Goal: Communication & Community: Share content

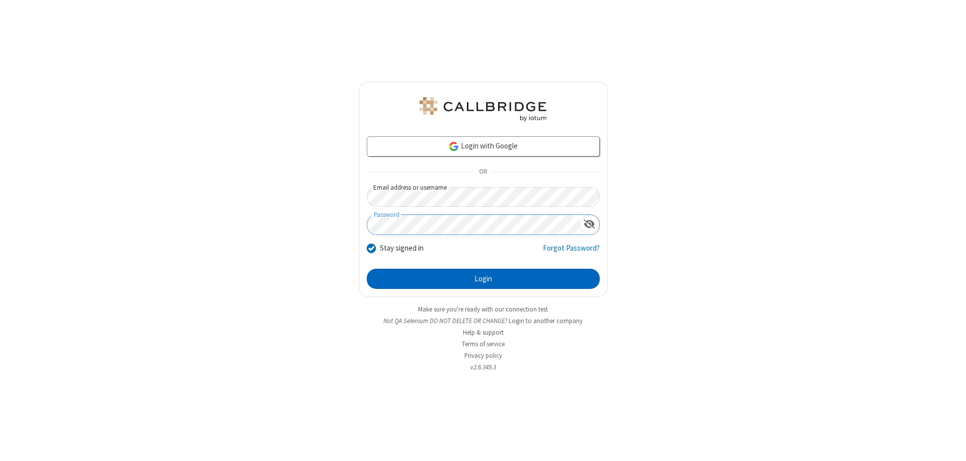
click at [483, 279] on button "Login" at bounding box center [483, 279] width 233 height 20
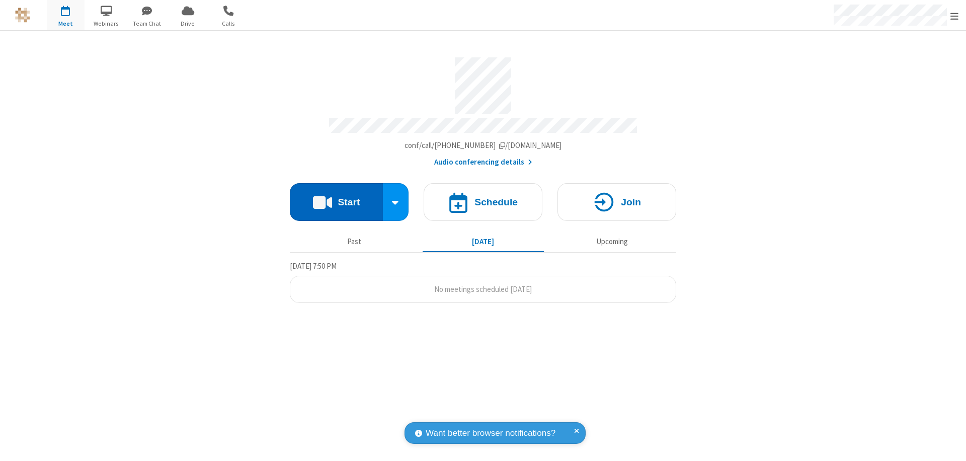
click at [336, 197] on button "Start" at bounding box center [336, 202] width 93 height 38
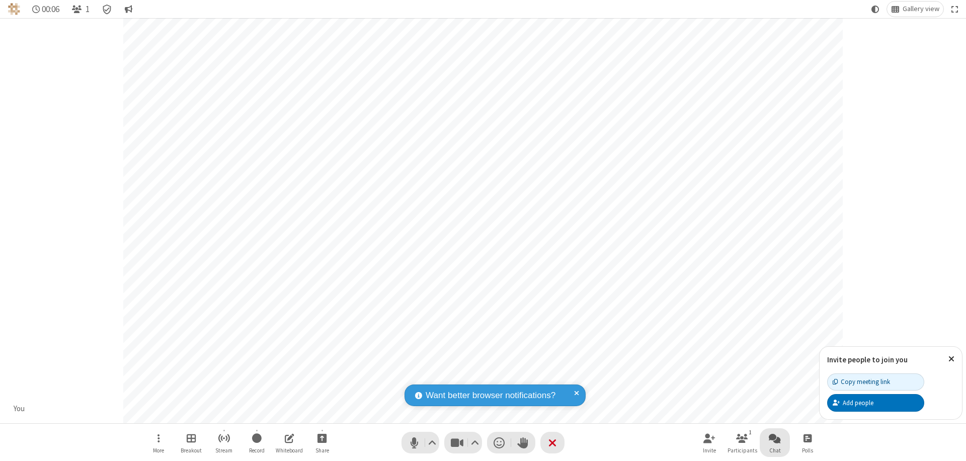
click at [775, 438] on span "Open chat" at bounding box center [775, 438] width 12 height 13
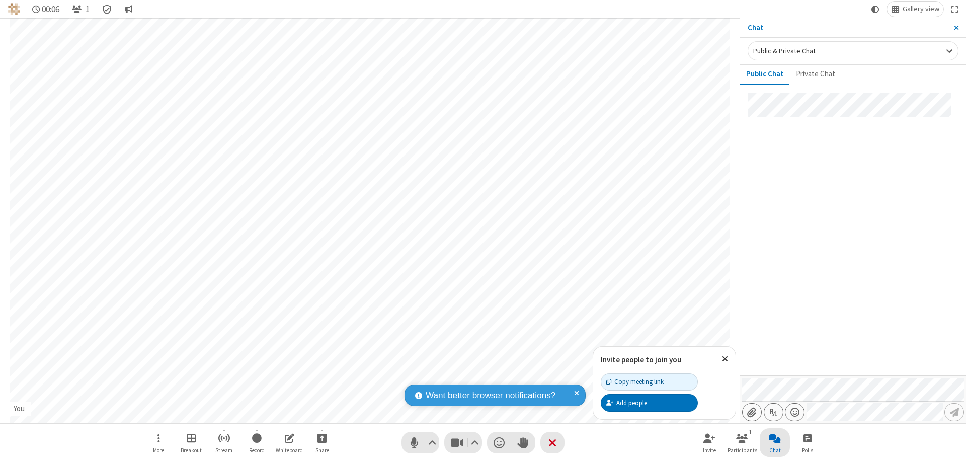
type input "C:\fakepath\doc_test.docx"
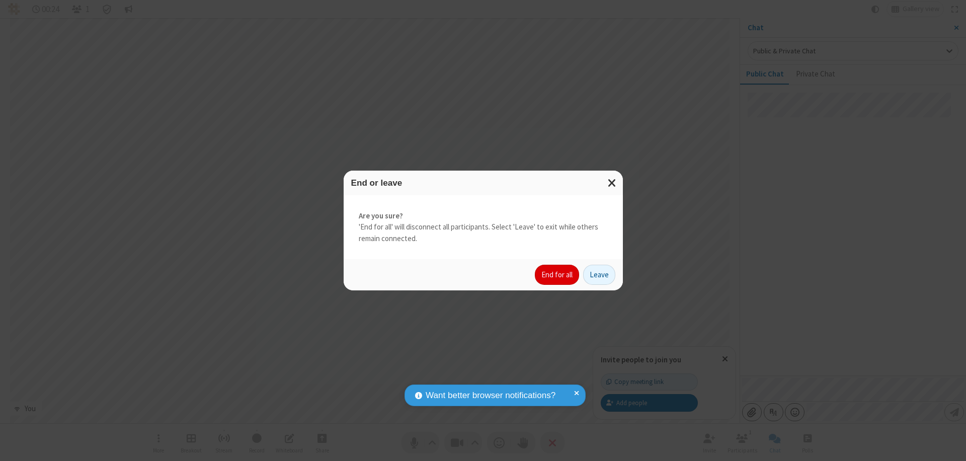
click at [558, 275] on button "End for all" at bounding box center [557, 275] width 44 height 20
